Goal: Information Seeking & Learning: Learn about a topic

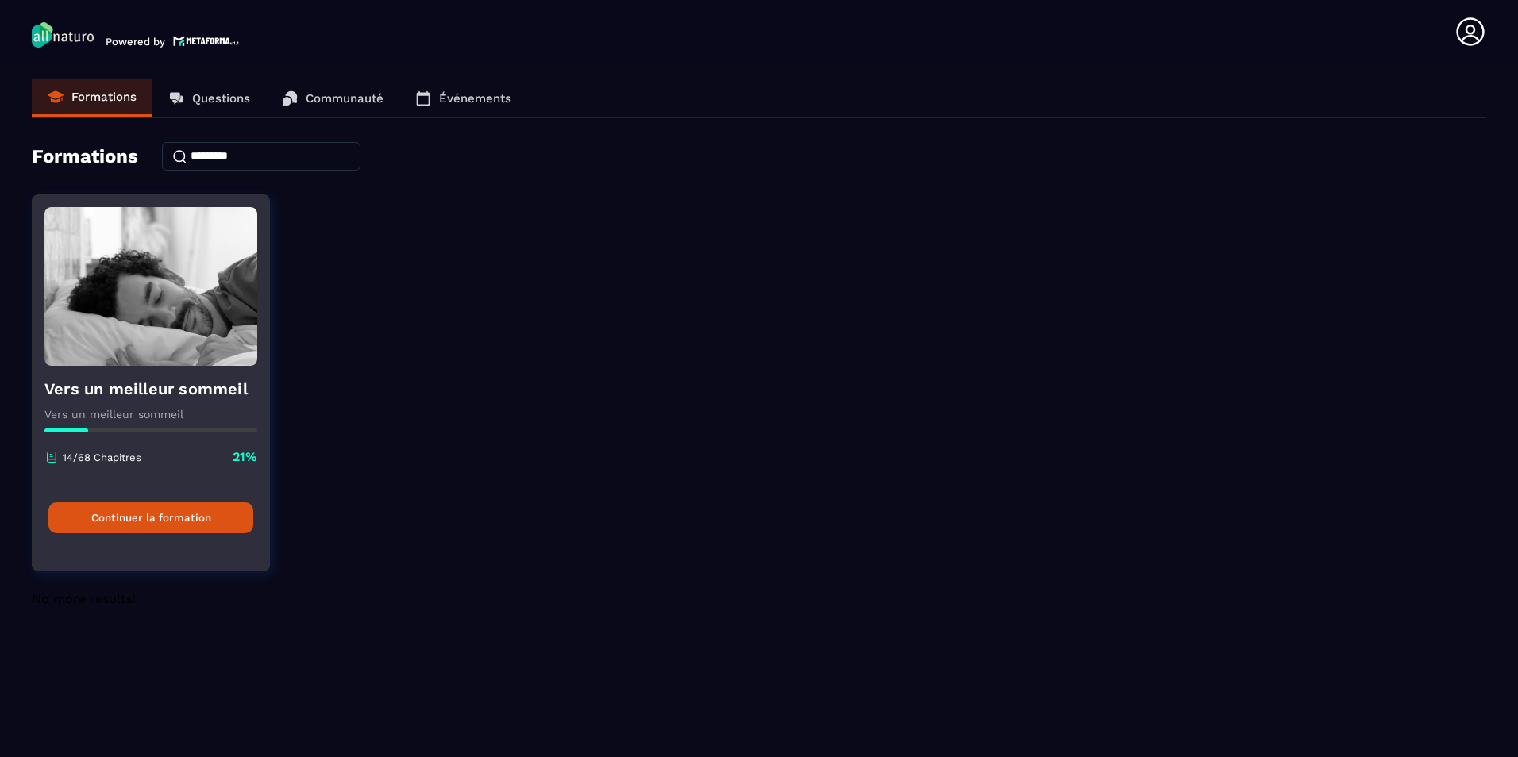
click at [130, 508] on button "Continuer la formation" at bounding box center [150, 517] width 205 height 31
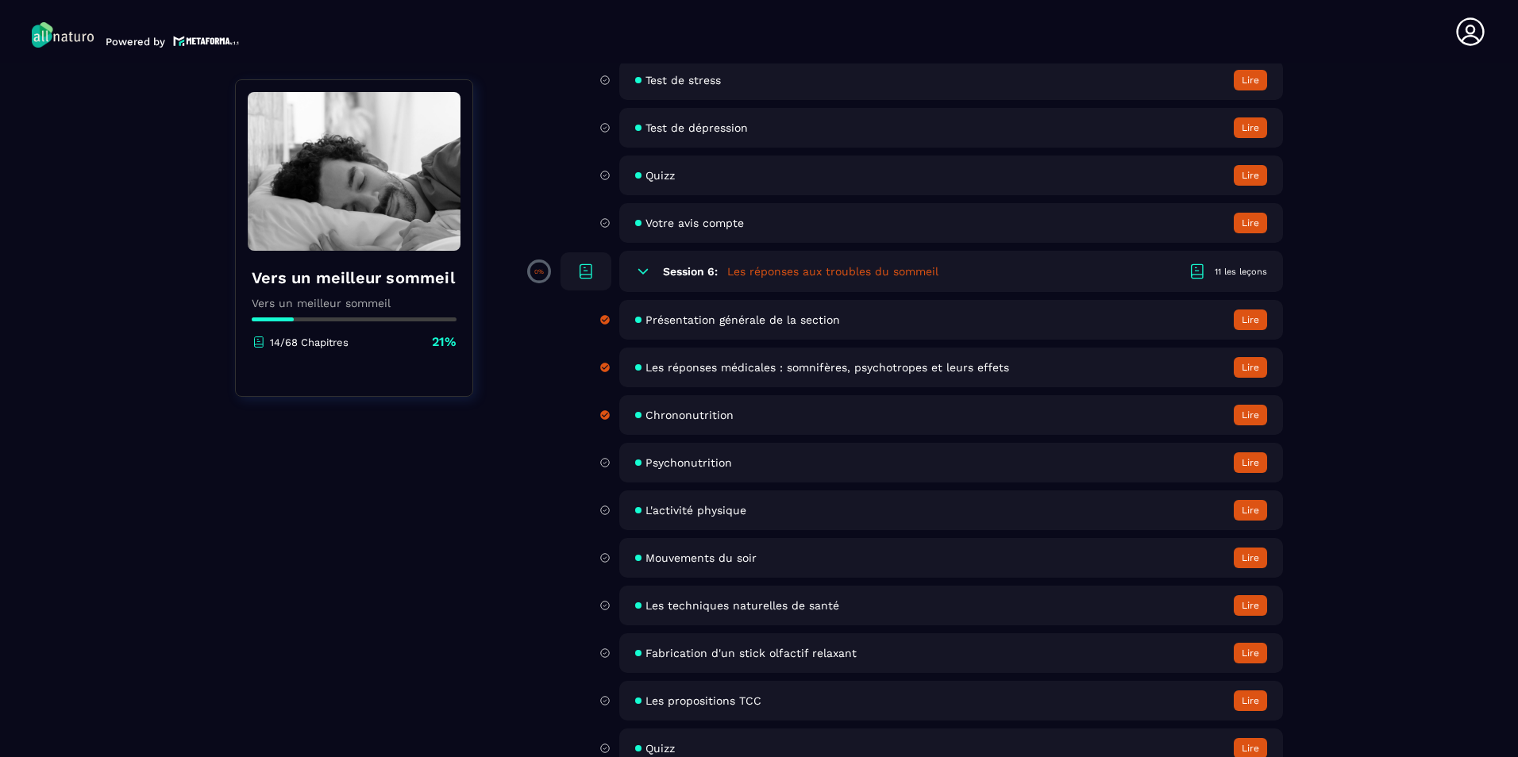
scroll to position [1934, 0]
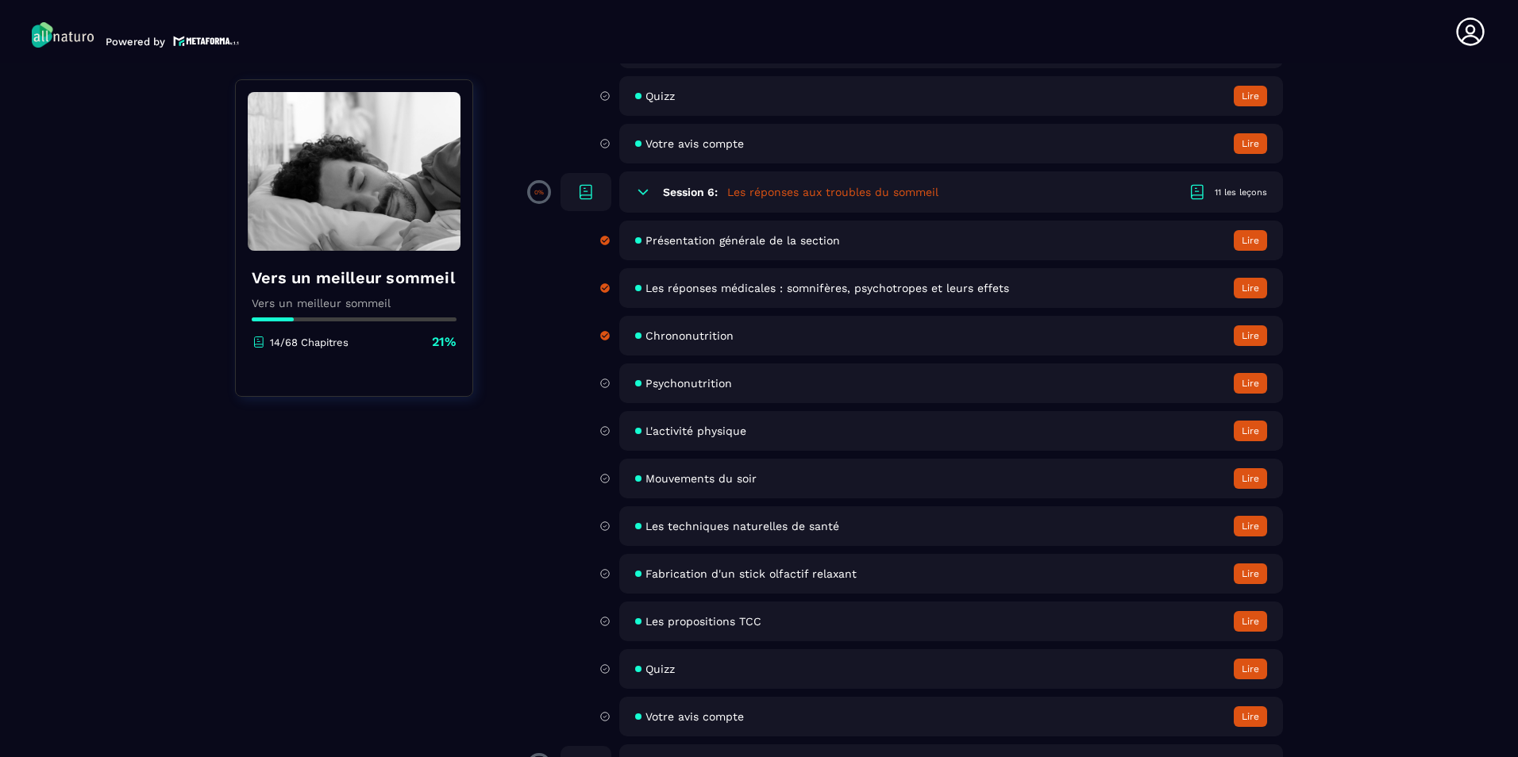
click at [745, 478] on span "Mouvements du soir" at bounding box center [700, 478] width 111 height 13
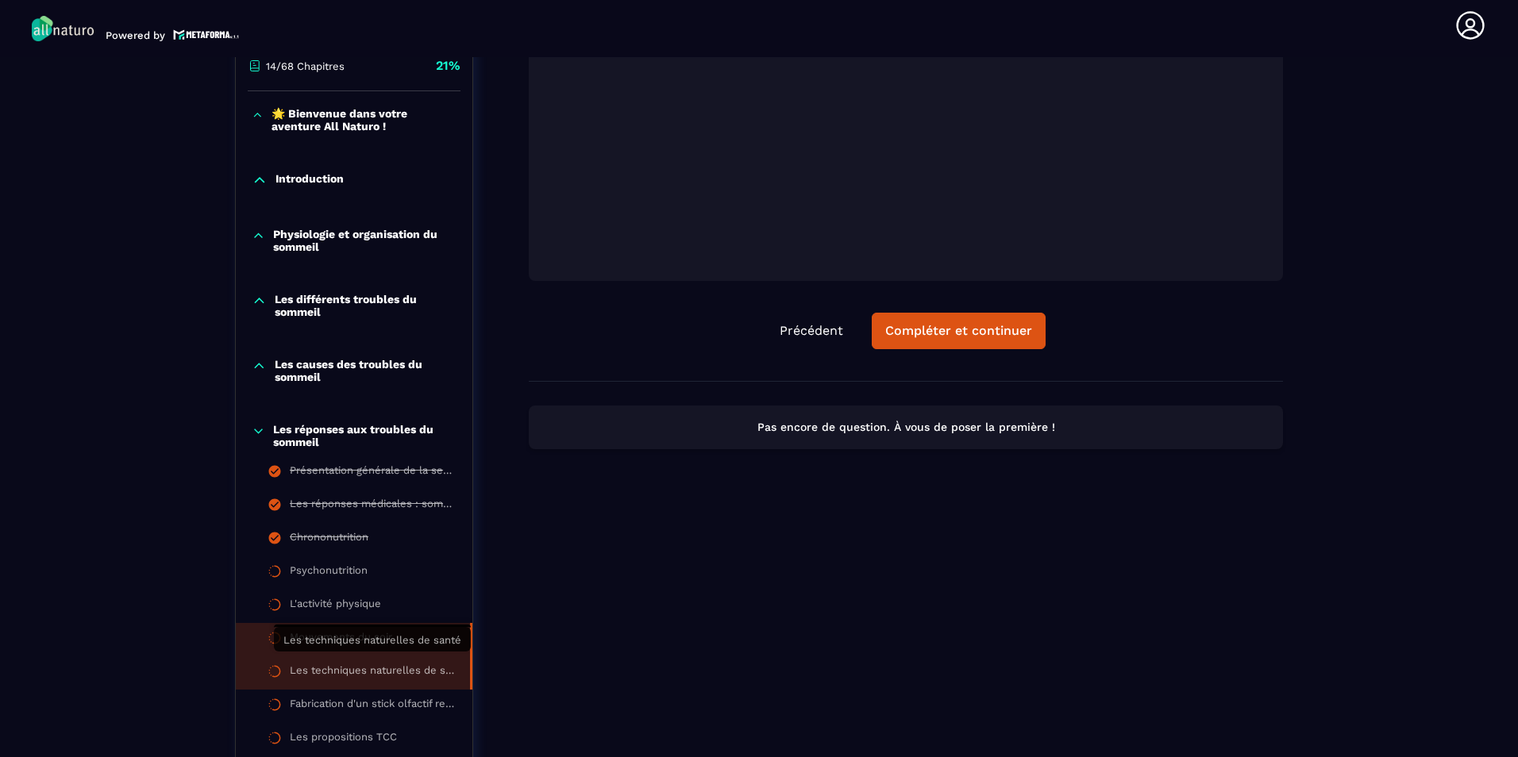
scroll to position [483, 0]
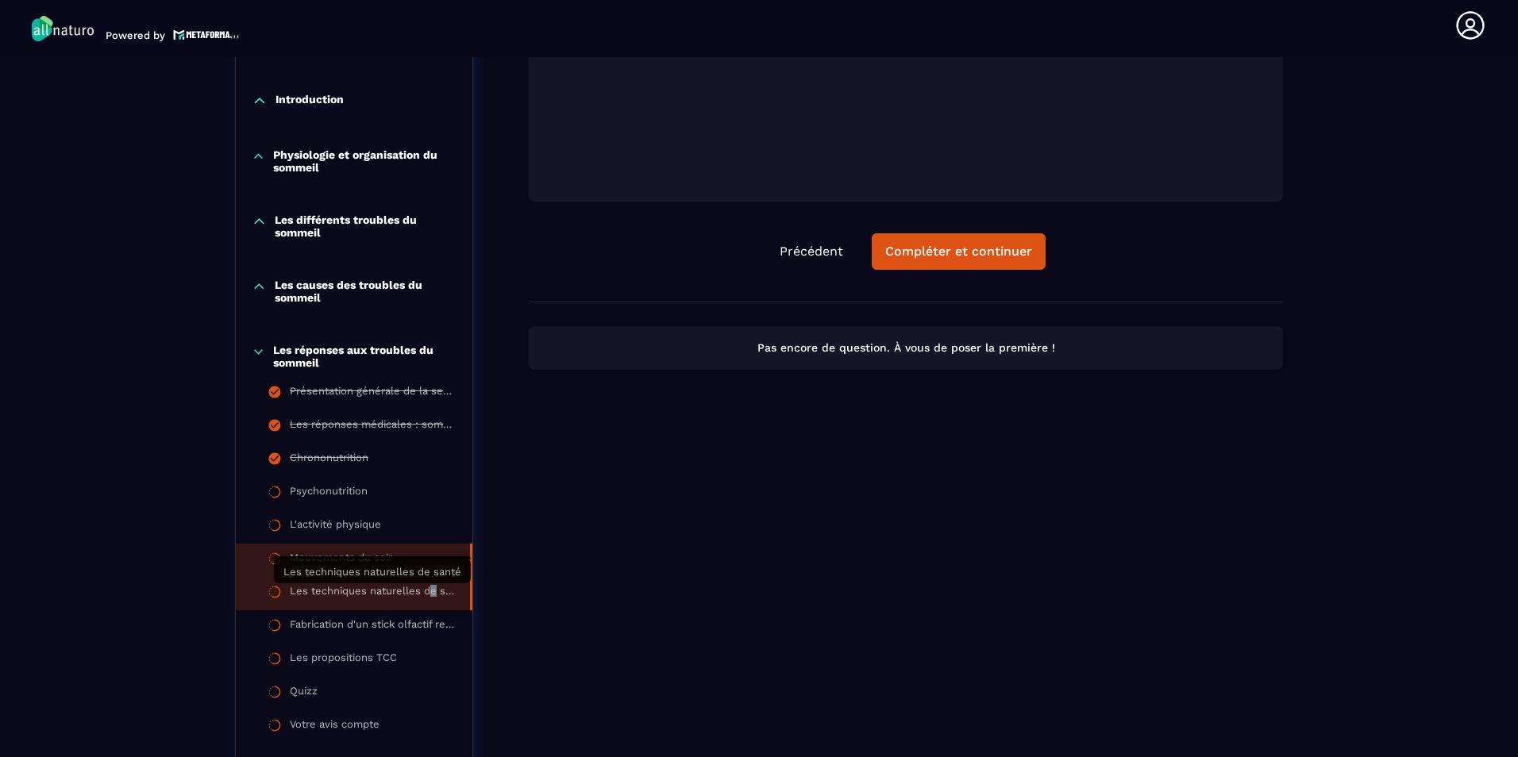
click at [433, 597] on div "Les techniques naturelles de santé" at bounding box center [372, 593] width 164 height 17
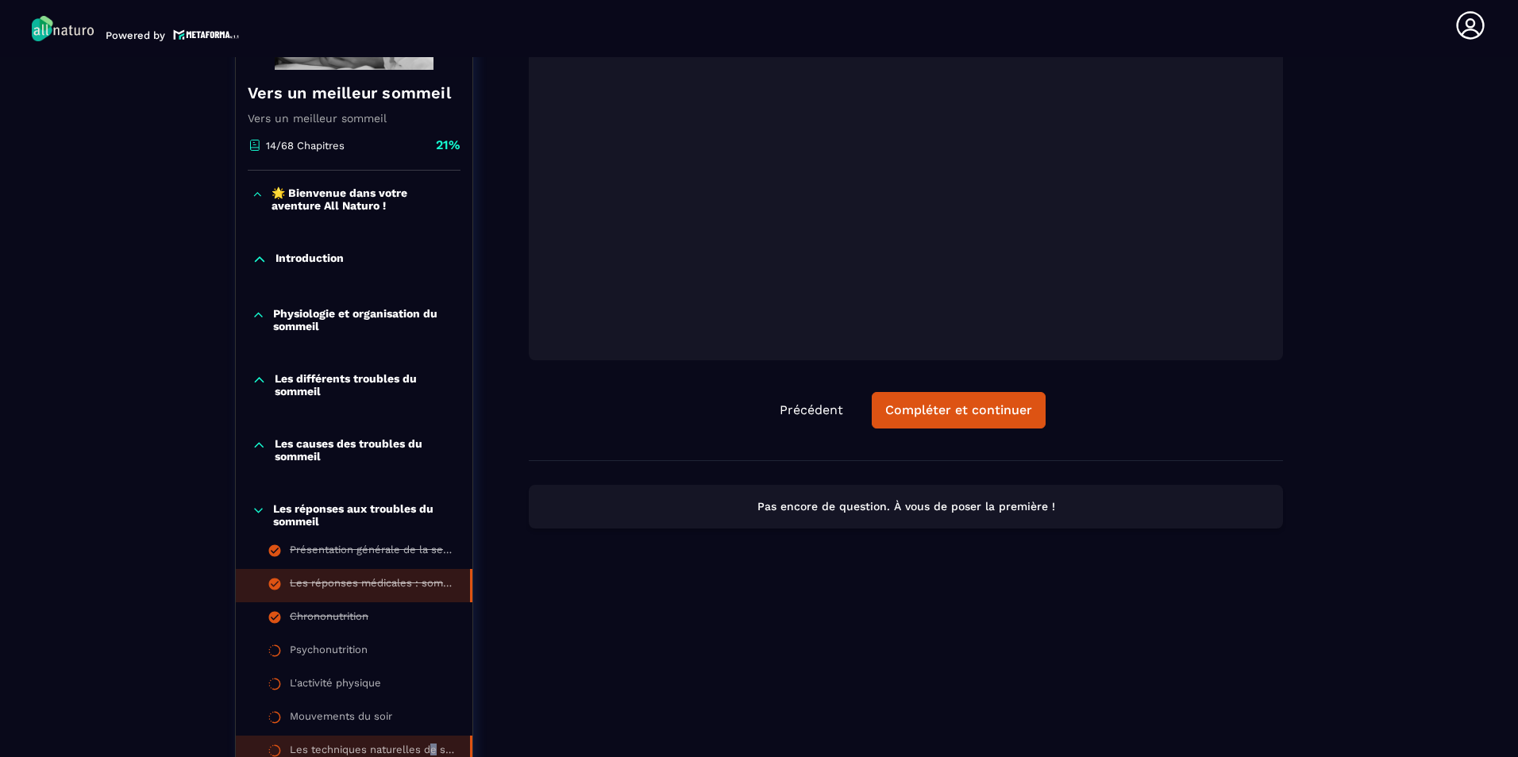
scroll to position [403, 0]
